Goal: Check status

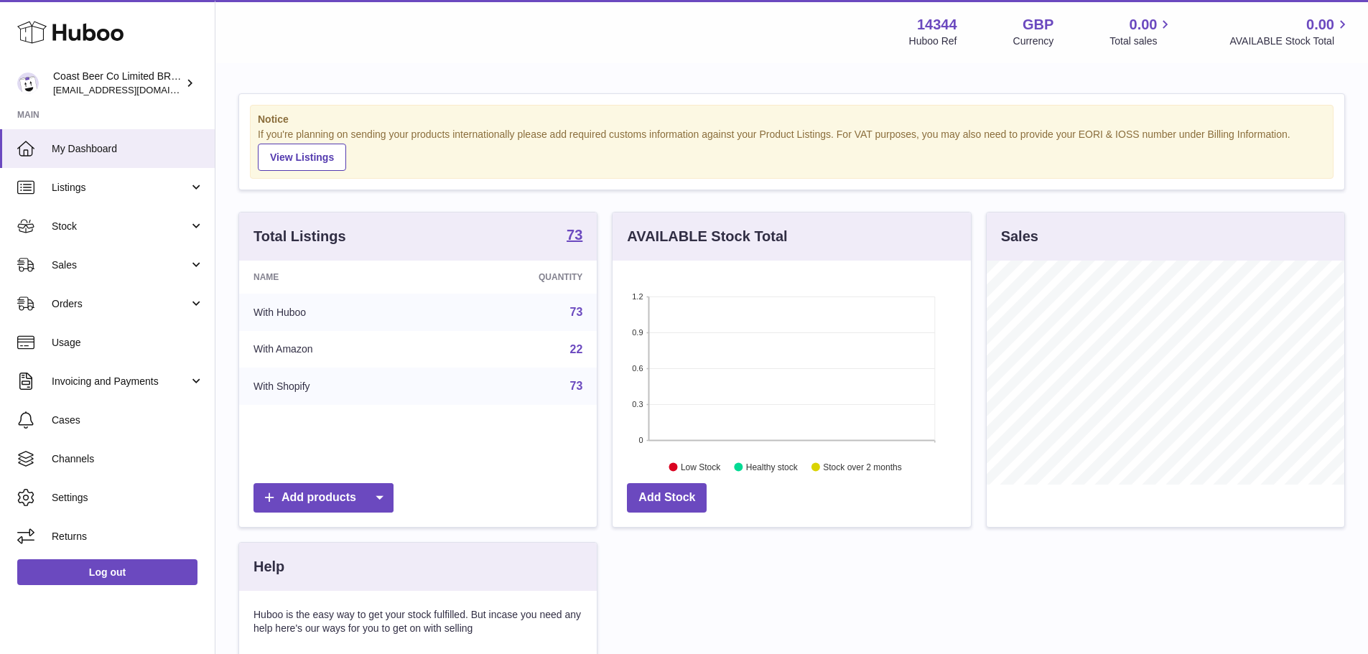
scroll to position [224, 358]
click at [118, 233] on span "Stock" at bounding box center [120, 227] width 137 height 14
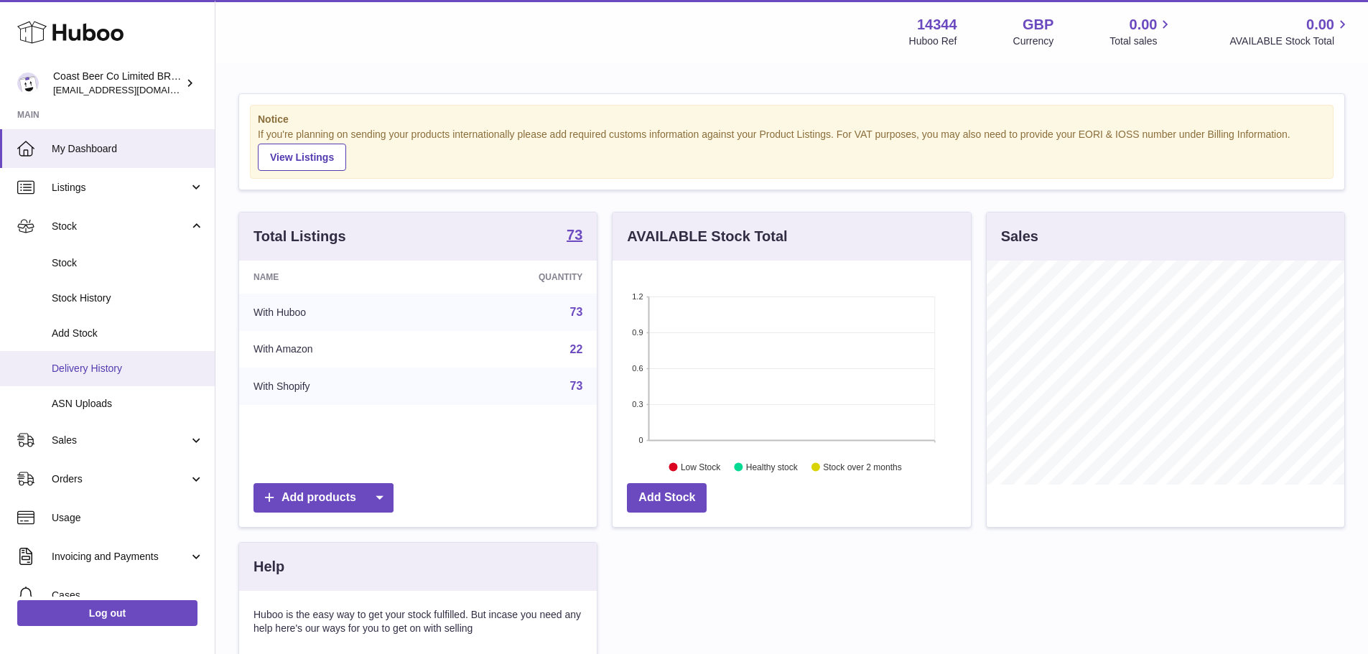
click at [108, 376] on link "Delivery History" at bounding box center [107, 368] width 215 height 35
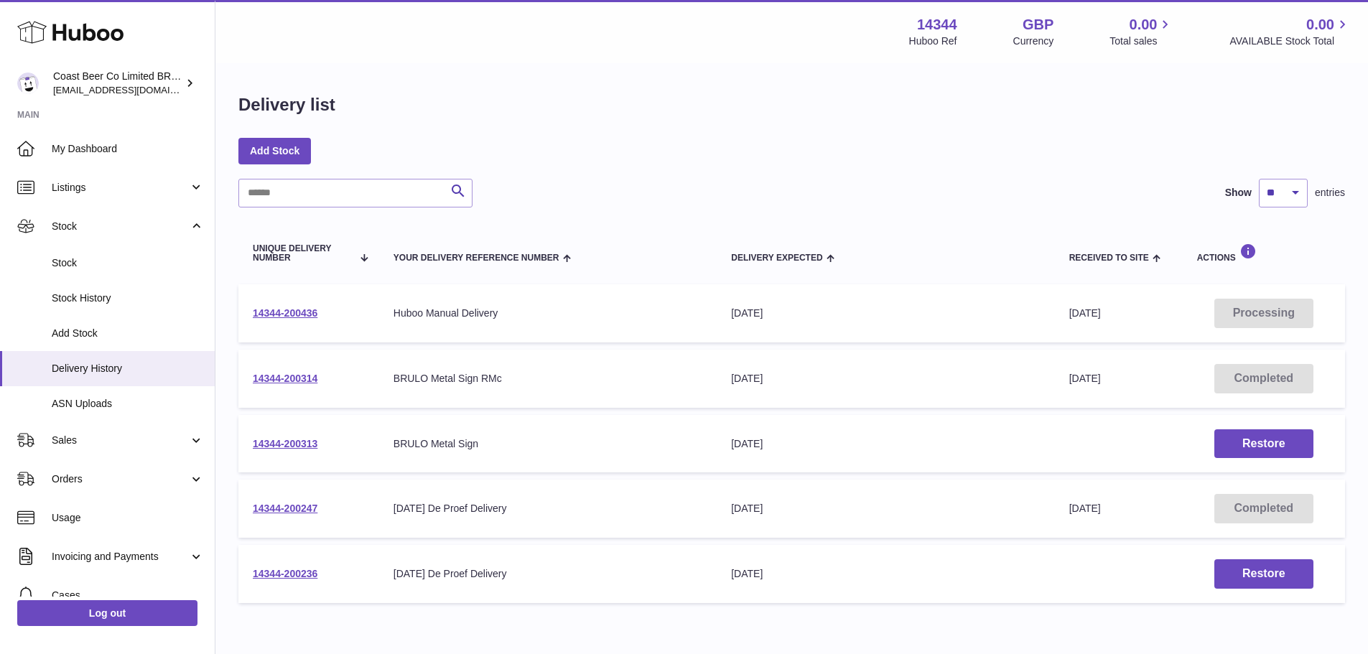
click at [296, 319] on td "14344-200436" at bounding box center [308, 313] width 141 height 58
click at [297, 315] on link "14344-200436" at bounding box center [285, 312] width 65 height 11
